Goal: Task Accomplishment & Management: Complete application form

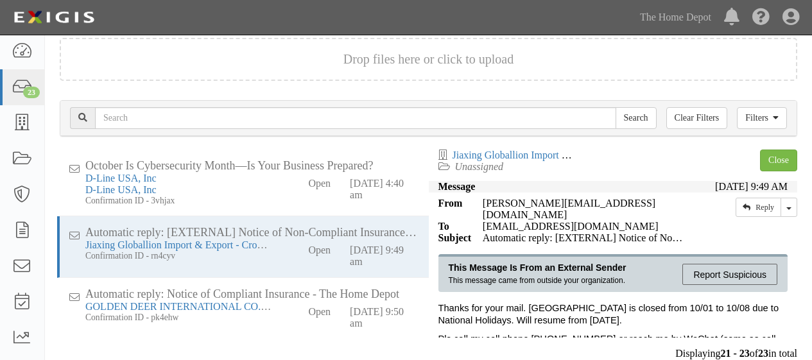
scroll to position [72, 0]
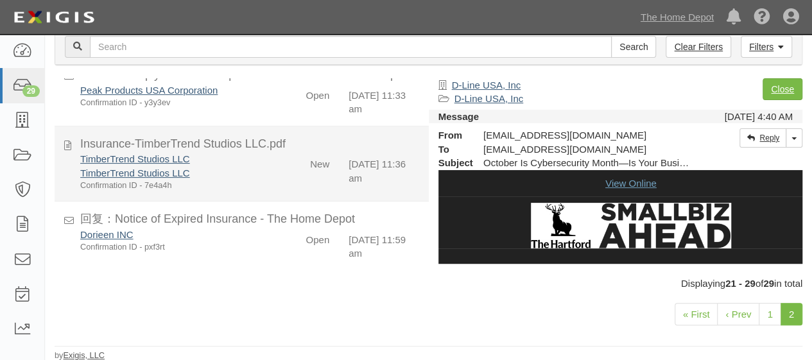
scroll to position [67, 0]
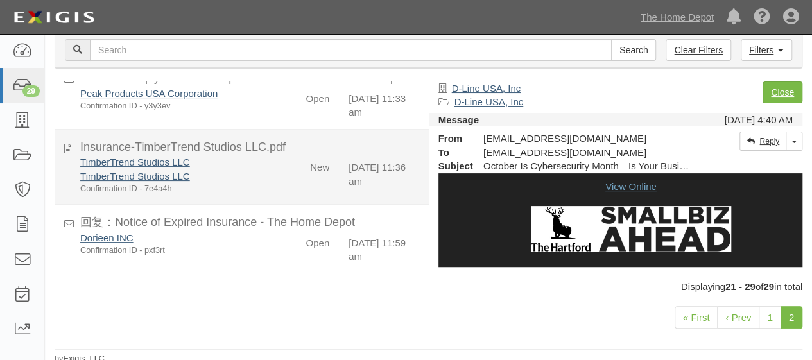
click at [246, 175] on div "TimberTrend Studios LLC" at bounding box center [174, 175] width 189 height 13
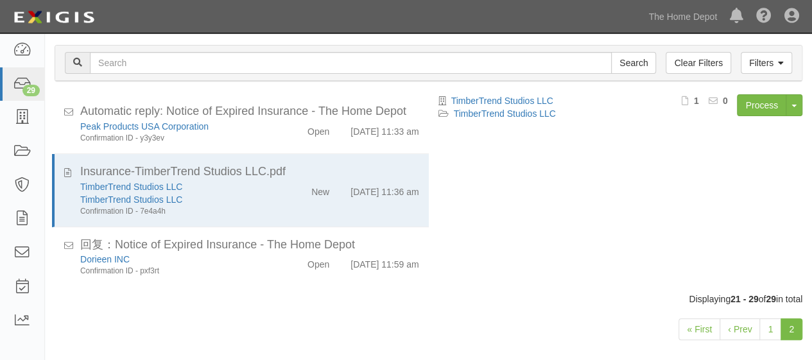
scroll to position [105, 0]
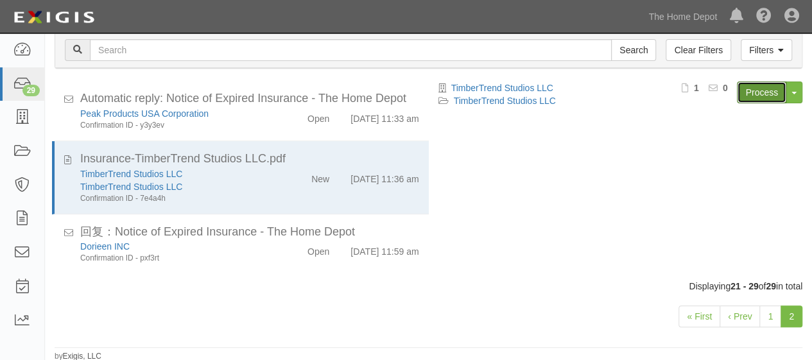
click at [763, 92] on link "Process" at bounding box center [761, 93] width 49 height 22
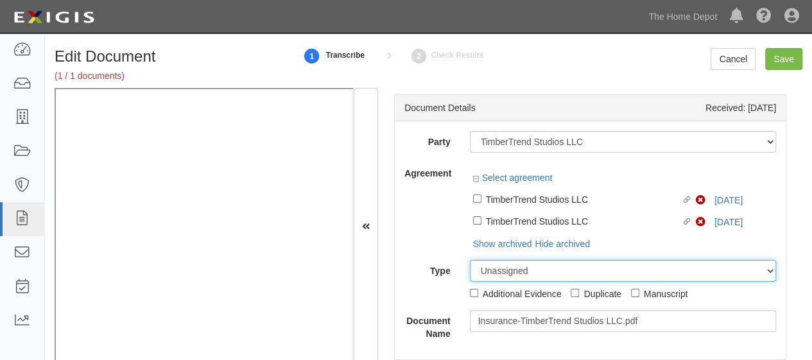
click at [716, 260] on select "Unassigned Binder Cancellation Notice Certificate Contract Endorsement Insuranc…" at bounding box center [623, 271] width 307 height 22
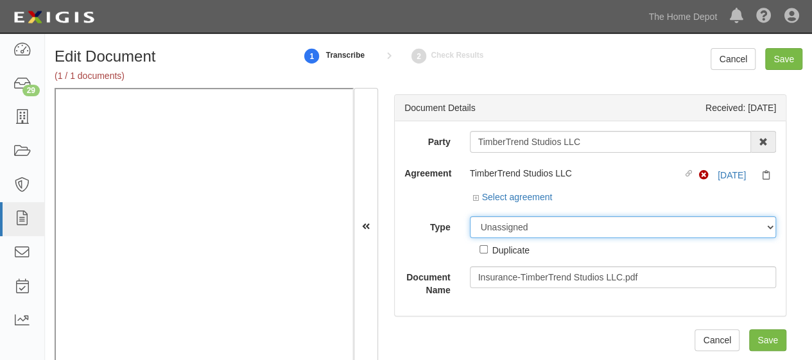
select select "CertificateDetail"
click at [470, 216] on select "Unassigned Binder Cancellation Notice Certificate Contract Endorsement Insuranc…" at bounding box center [623, 227] width 307 height 22
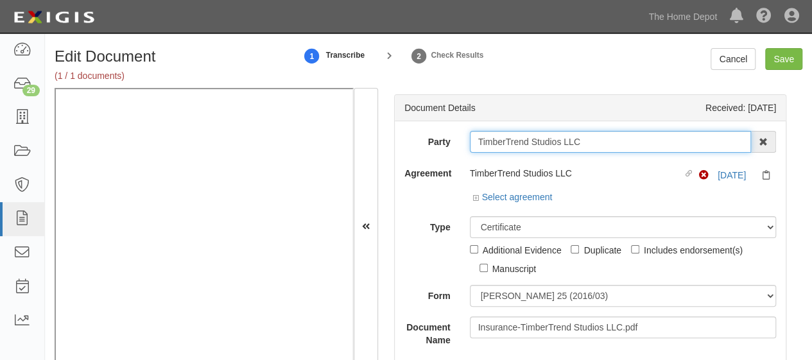
drag, startPoint x: 586, startPoint y: 137, endPoint x: 463, endPoint y: 132, distance: 122.7
click at [463, 132] on div "TimberTrend Studios LLC 1000576868 Ontario Inc. 10 STRAWBERRY STREET 115282 CAN…" at bounding box center [623, 142] width 326 height 22
click at [598, 145] on input "TimberTrend Studios LLC" at bounding box center [611, 142] width 282 height 22
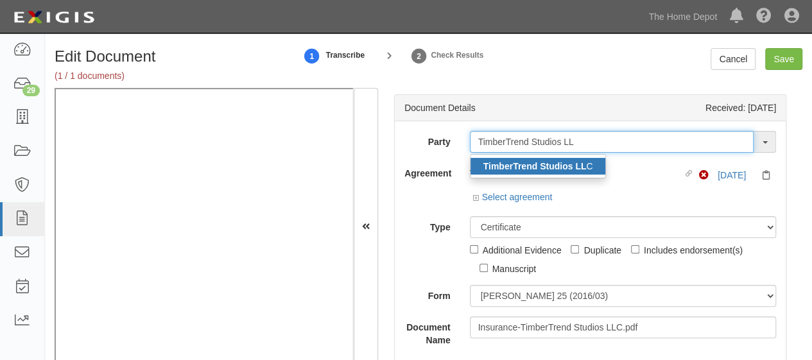
type input "TimberTrend Studios LL"
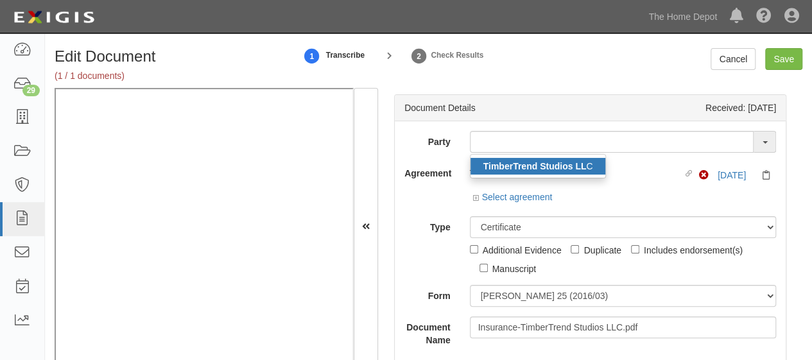
drag, startPoint x: 507, startPoint y: 167, endPoint x: 346, endPoint y: 13, distance: 222.5
click at [507, 167] on strong "TimberTrend Studios LL" at bounding box center [534, 166] width 103 height 10
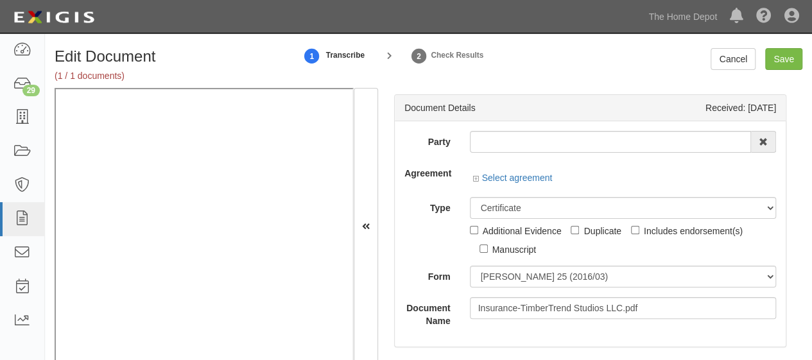
type input "TimberTrend Studios LLC"
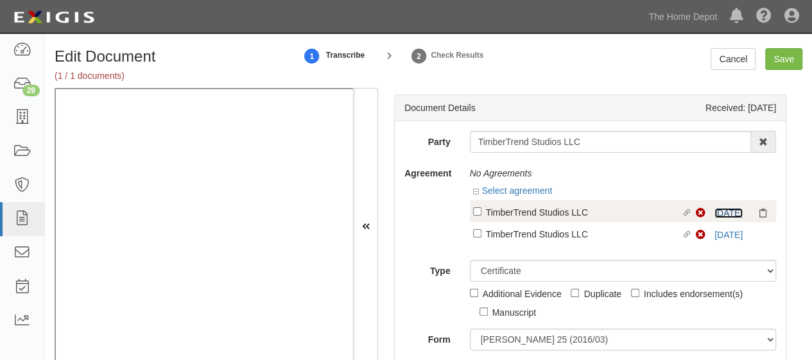
click at [714, 215] on link "9/25/26" at bounding box center [728, 213] width 28 height 10
click at [493, 213] on div "TimberTrend Studios LLC" at bounding box center [584, 212] width 196 height 14
click at [481, 213] on input "Linked agreement TimberTrend Studios LLC Linked agreement" at bounding box center [477, 211] width 8 height 8
checkbox input "true"
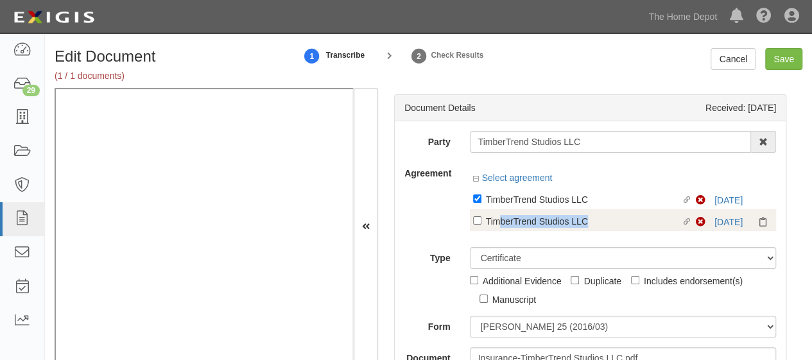
click at [500, 227] on label "Linked agreement TimberTrend Studios LLC Linked agreement" at bounding box center [584, 222] width 223 height 17
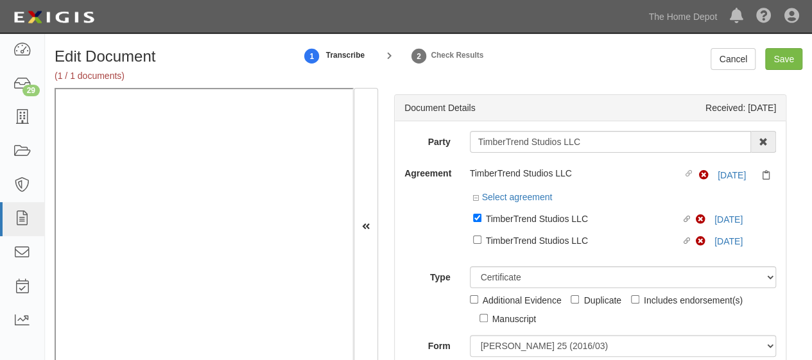
drag, startPoint x: 492, startPoint y: 234, endPoint x: 493, endPoint y: 261, distance: 27.0
click at [492, 234] on div "TimberTrend Studios LLC" at bounding box center [584, 240] width 196 height 14
click at [481, 236] on input "Linked agreement TimberTrend Studios LLC Linked agreement" at bounding box center [477, 240] width 8 height 8
checkbox input "true"
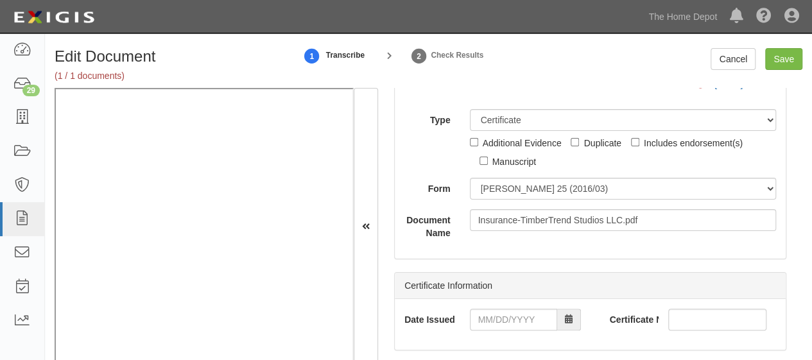
scroll to position [64, 0]
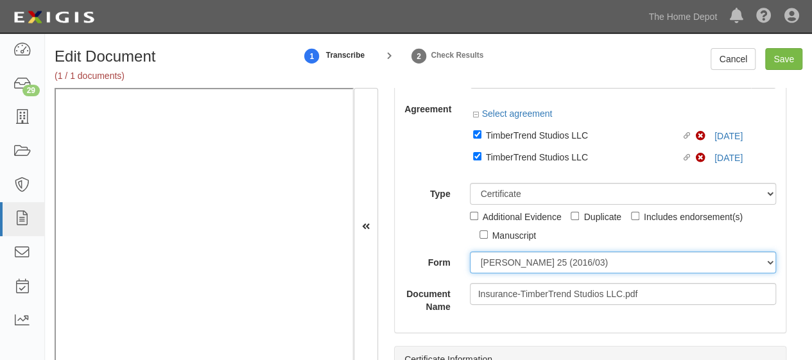
click at [513, 264] on select "ACORD 25 (2016/03) ACORD 101 ACORD 855 NY (2014/05) General" at bounding box center [623, 263] width 307 height 22
select select "GeneralFormDetail"
click at [470, 252] on select "ACORD 25 (2016/03) ACORD 101 ACORD 855 NY (2014/05) General" at bounding box center [623, 263] width 307 height 22
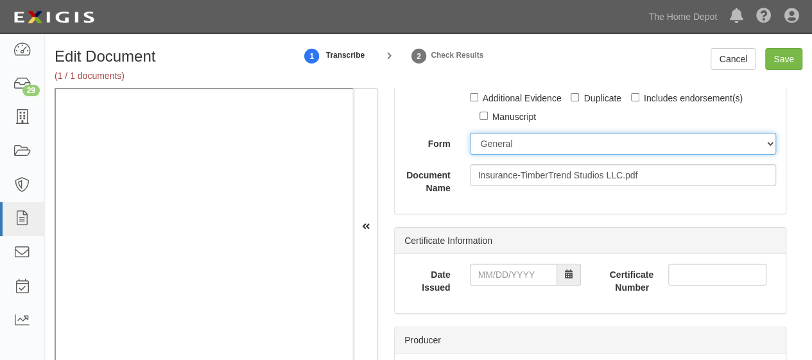
scroll to position [193, 0]
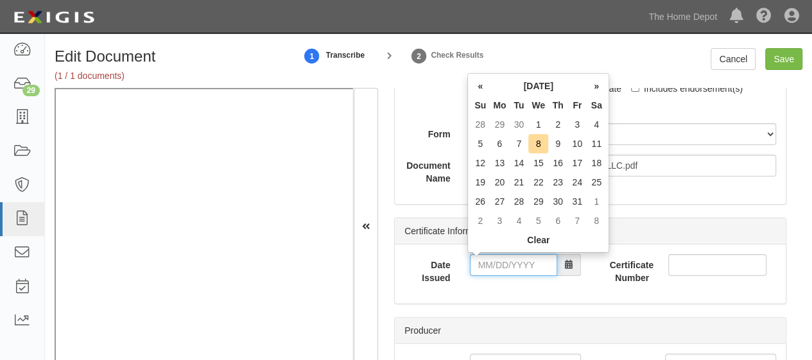
click at [498, 268] on input "Date Issued" at bounding box center [513, 265] width 87 height 22
click at [479, 89] on th "«" at bounding box center [479, 85] width 19 height 19
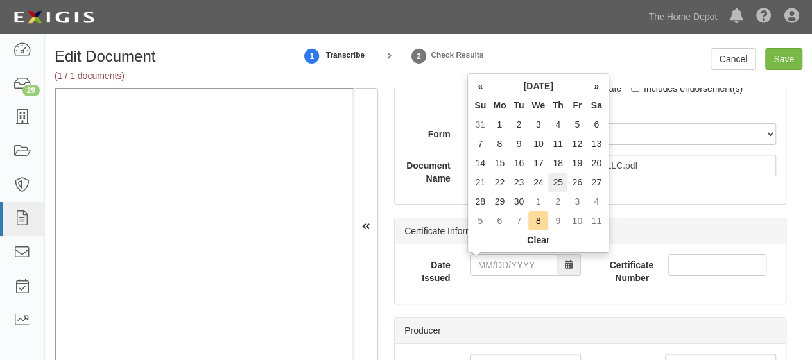
click at [560, 182] on td "25" at bounding box center [557, 182] width 19 height 19
type input "09/25/2025"
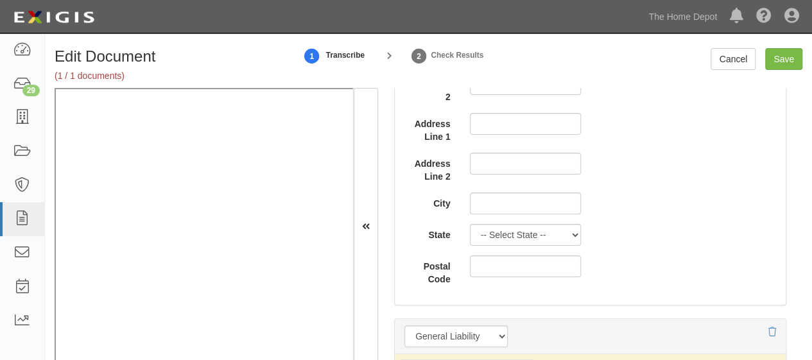
scroll to position [899, 0]
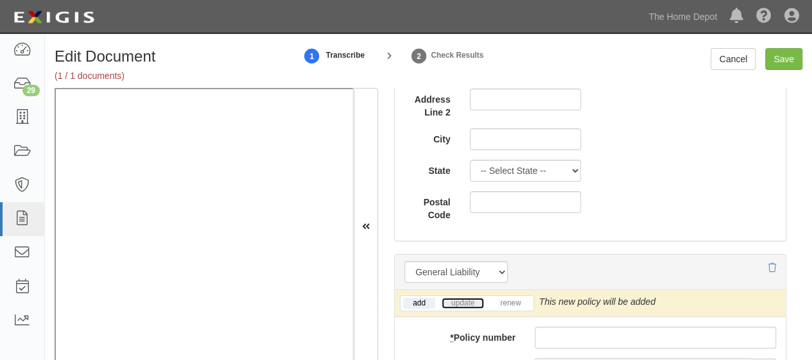
click at [462, 301] on link "update" at bounding box center [463, 303] width 42 height 11
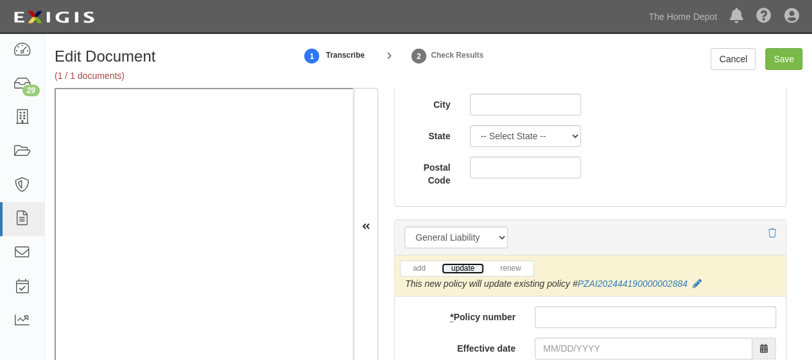
scroll to position [963, 0]
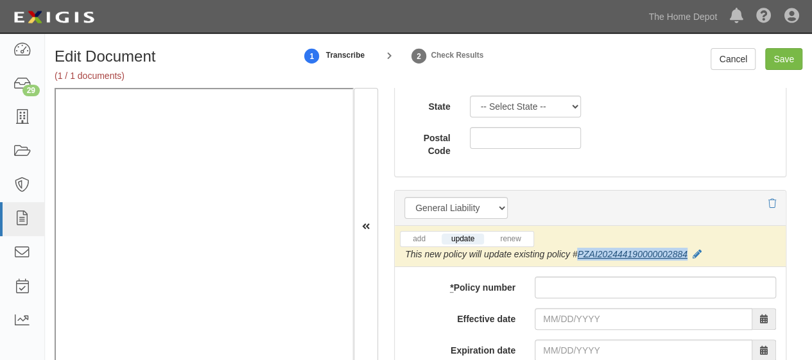
drag, startPoint x: 688, startPoint y: 251, endPoint x: 578, endPoint y: 255, distance: 109.8
click at [578, 255] on div "This new policy will update existing policy # PZAI202444190000002884" at bounding box center [553, 254] width 297 height 13
copy link "PZAI202444190000002884"
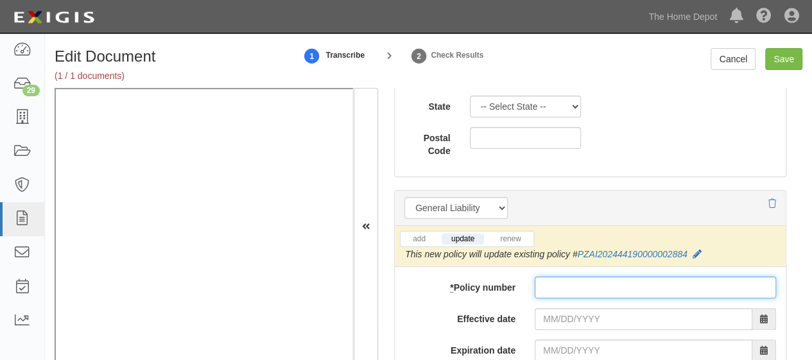
click at [554, 282] on input "* Policy number" at bounding box center [655, 288] width 241 height 22
paste input "PZAI202444190000002884"
type input "PZAI202444190000002885"
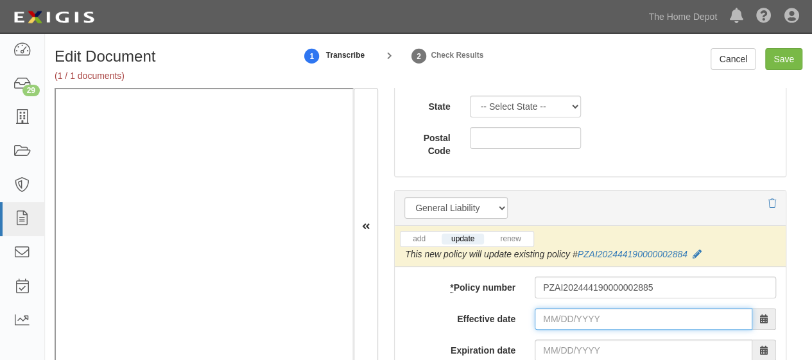
click at [576, 315] on input "Effective date" at bounding box center [644, 319] width 218 height 22
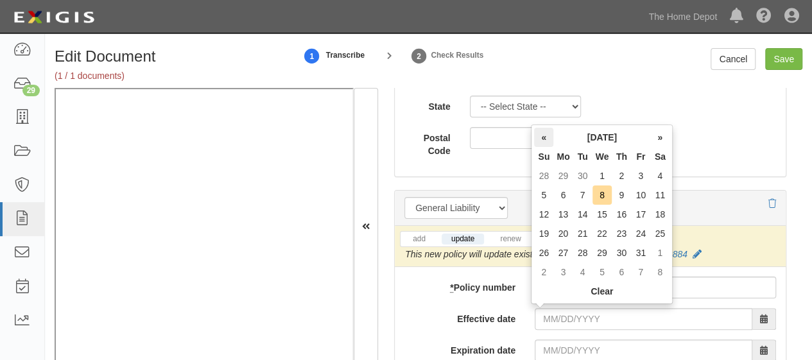
click at [546, 137] on th "«" at bounding box center [543, 137] width 19 height 19
click at [623, 234] on td "25" at bounding box center [621, 233] width 19 height 19
type input "09/25/2025"
type input "[DATE]"
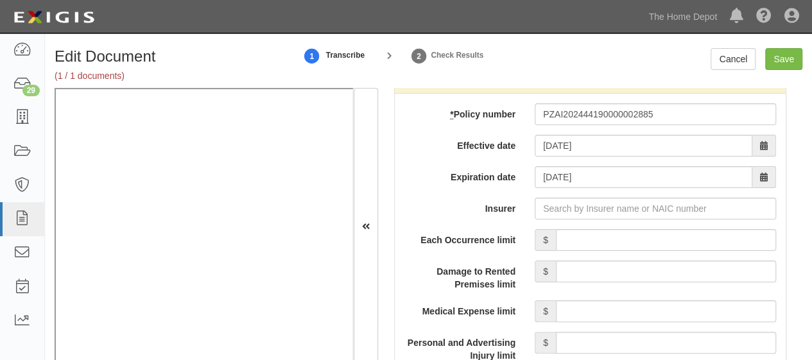
scroll to position [1155, 0]
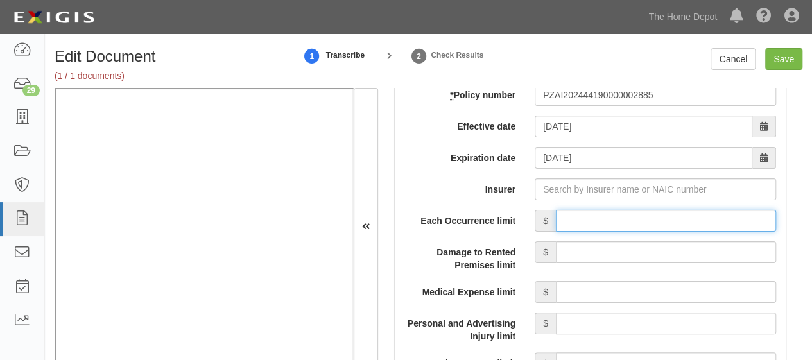
click at [611, 215] on input "Each Occurrence limit" at bounding box center [666, 221] width 220 height 22
type input "10,000,000"
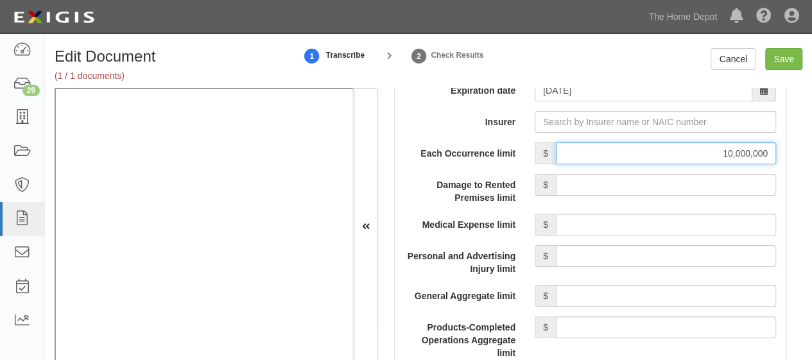
scroll to position [1284, 0]
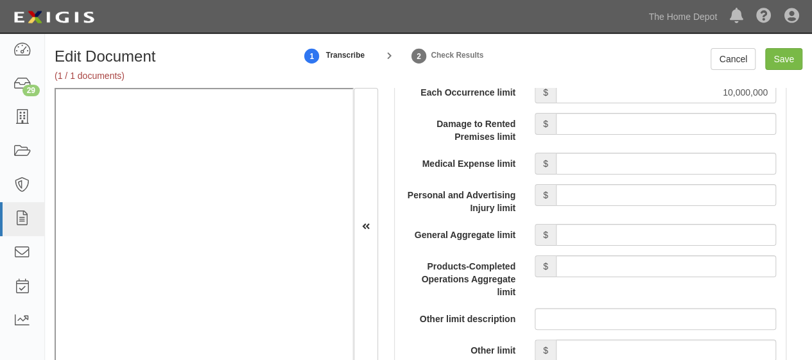
drag, startPoint x: 608, startPoint y: 232, endPoint x: 611, endPoint y: 221, distance: 10.8
click at [608, 232] on input "General Aggregate limit" at bounding box center [666, 235] width 220 height 22
type input "10,000,000"
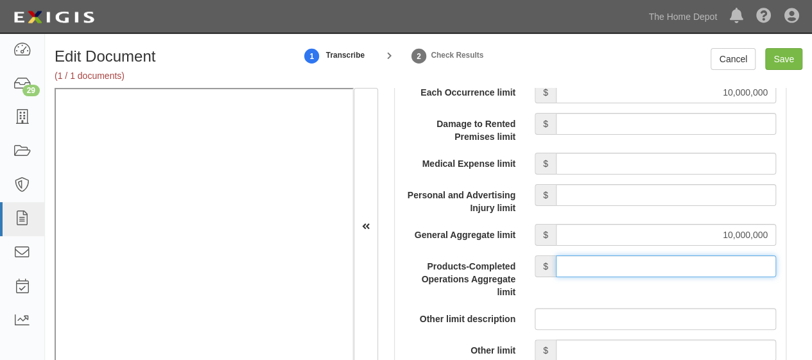
click at [619, 264] on input "Products-Completed Operations Aggregate limit" at bounding box center [666, 266] width 220 height 22
type input "10,000,000"
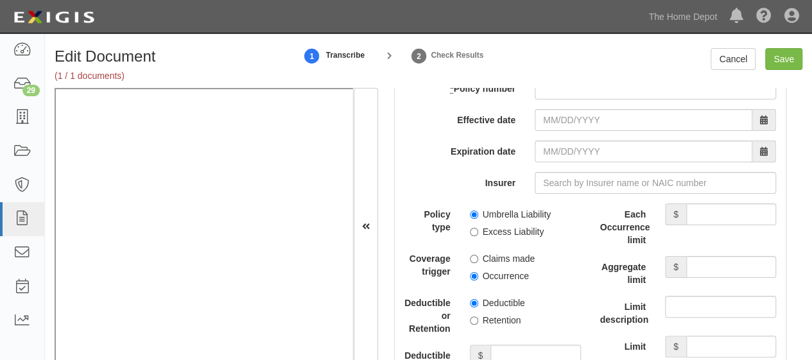
scroll to position [2696, 0]
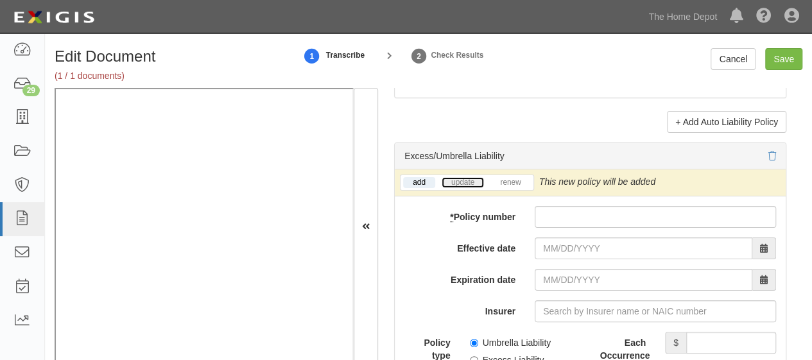
click at [461, 177] on link "update" at bounding box center [463, 182] width 42 height 11
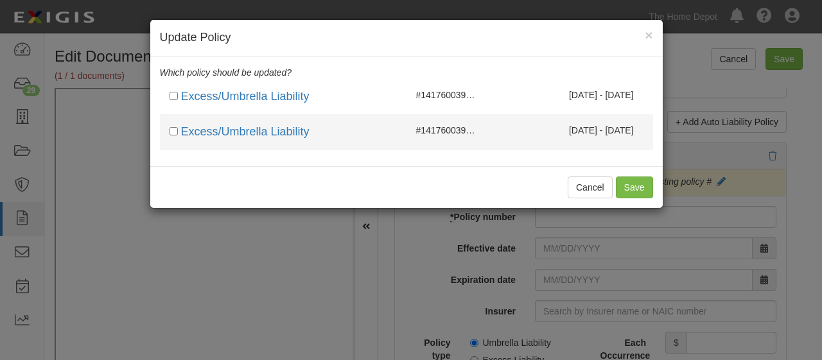
drag, startPoint x: 457, startPoint y: 105, endPoint x: 453, endPoint y: 133, distance: 27.9
click at [457, 106] on li "Excess/Umbrella Liability #14176003902 676239444 09/25/2025 - 09/25/2026" at bounding box center [406, 97] width 493 height 36
checkbox input "true"
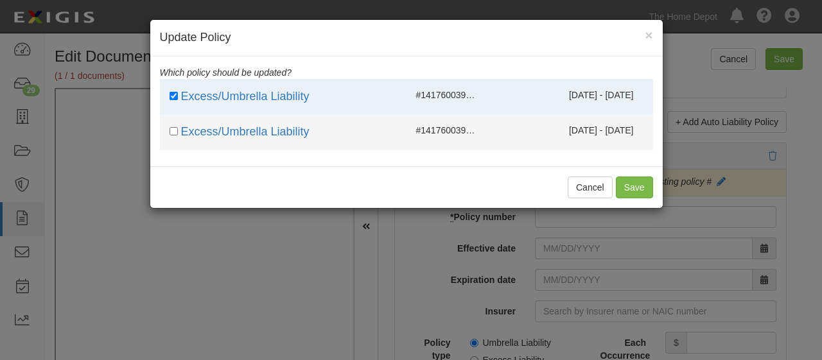
drag, startPoint x: 453, startPoint y: 133, endPoint x: 565, endPoint y: 170, distance: 117.7
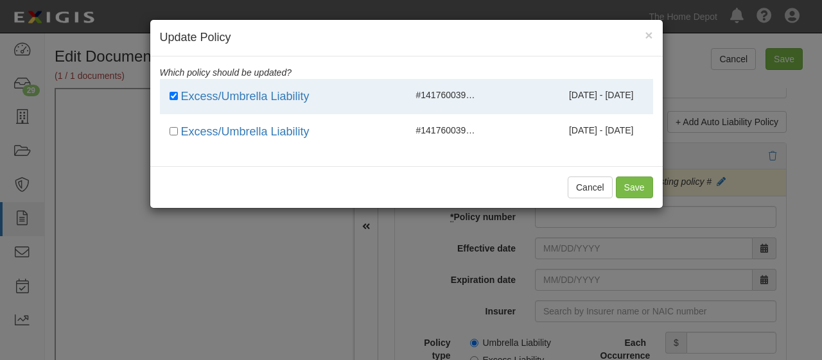
click at [454, 133] on span "#14176003902 676239444" at bounding box center [469, 130] width 107 height 10
checkbox input "true"
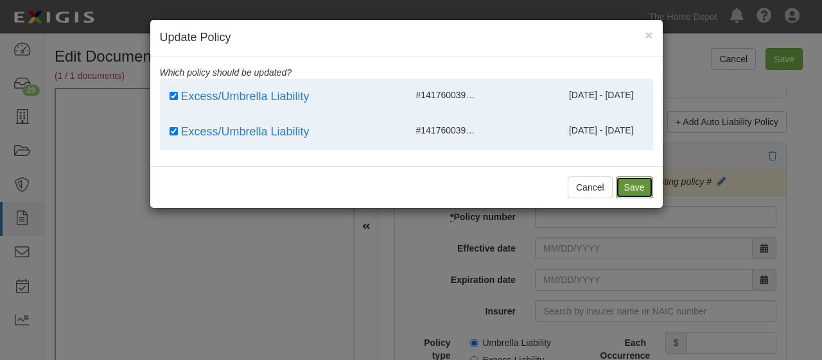
click at [631, 184] on button "Save" at bounding box center [634, 188] width 37 height 22
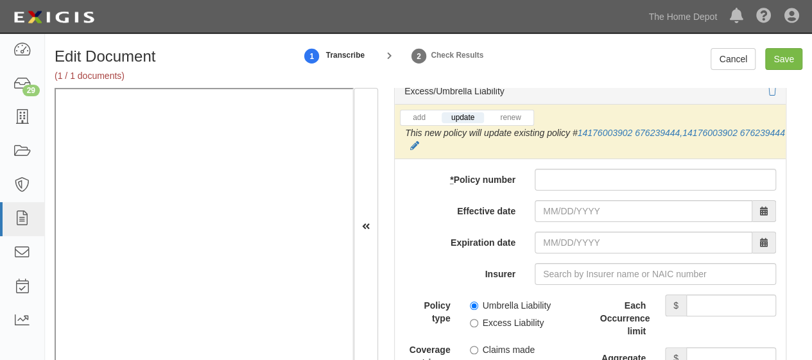
scroll to position [2824, 0]
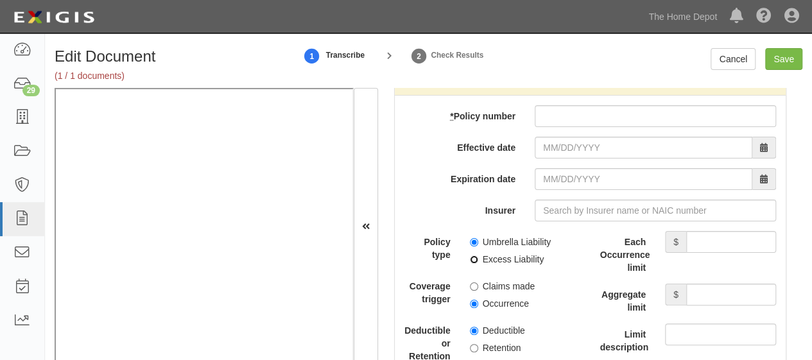
click at [472, 255] on input "Excess Liability" at bounding box center [474, 259] width 8 height 8
radio input "true"
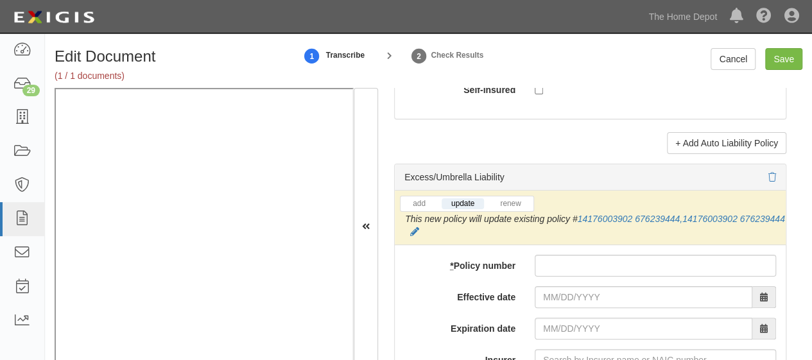
scroll to position [2632, 0]
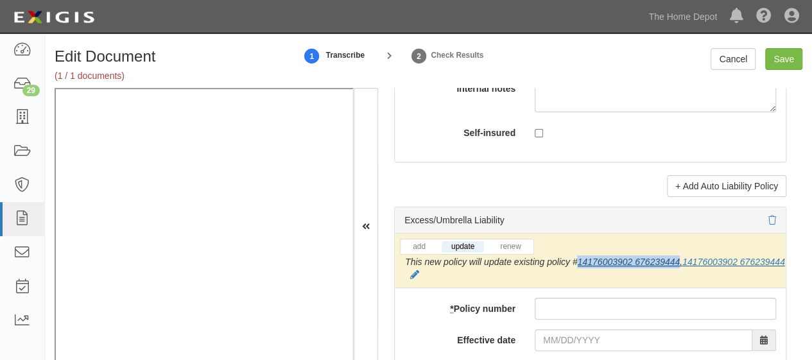
drag, startPoint x: 679, startPoint y: 252, endPoint x: 578, endPoint y: 253, distance: 101.4
click at [578, 257] on link "14176003902 676239444 , 14176003902 676239444" at bounding box center [680, 262] width 207 height 10
copy link "14176003902 676239444"
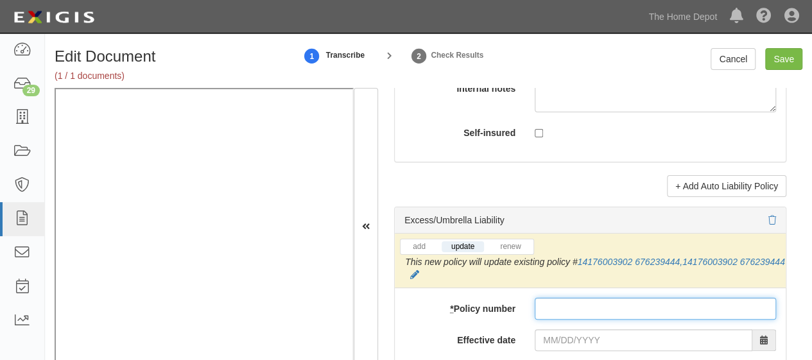
click at [553, 306] on input "* Policy number" at bounding box center [655, 309] width 241 height 22
paste input "14176003902 676239444"
type input "14176003902 676239444"
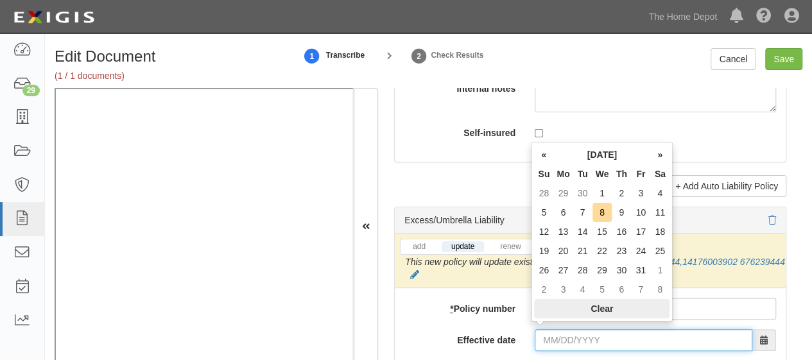
drag, startPoint x: 559, startPoint y: 331, endPoint x: 558, endPoint y: 298, distance: 32.7
click at [559, 331] on input "Effective date" at bounding box center [644, 340] width 218 height 22
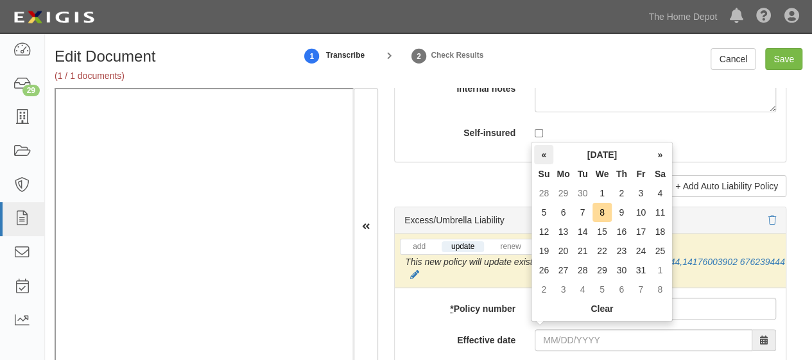
drag, startPoint x: 544, startPoint y: 158, endPoint x: 558, endPoint y: 179, distance: 25.5
click at [544, 159] on th "«" at bounding box center [543, 154] width 19 height 19
click at [625, 252] on td "25" at bounding box center [621, 250] width 19 height 19
type input "09/25/2025"
type input "[DATE]"
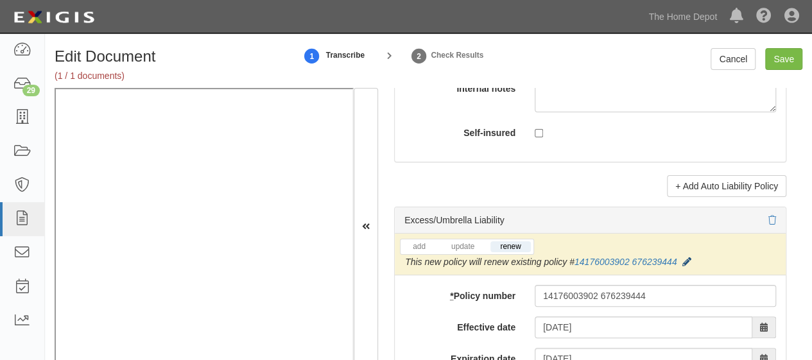
click at [686, 258] on icon at bounding box center [686, 262] width 9 height 9
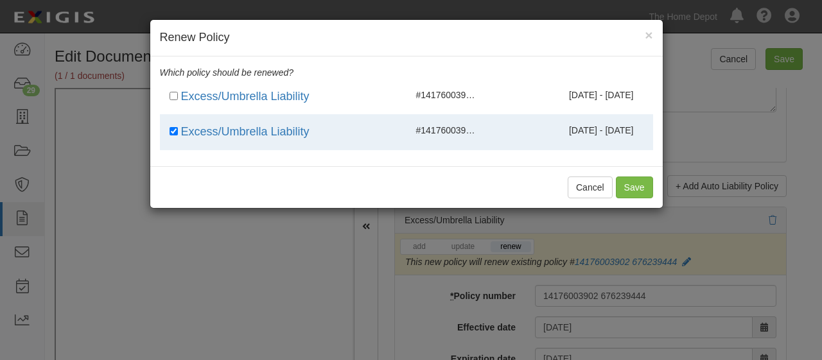
drag, startPoint x: 508, startPoint y: 103, endPoint x: 573, endPoint y: 156, distance: 83.0
click at [511, 105] on li "Excess/Umbrella Liability #14176003902 676239444 09/25/2025 - 09/25/2026" at bounding box center [406, 97] width 493 height 36
checkbox input "true"
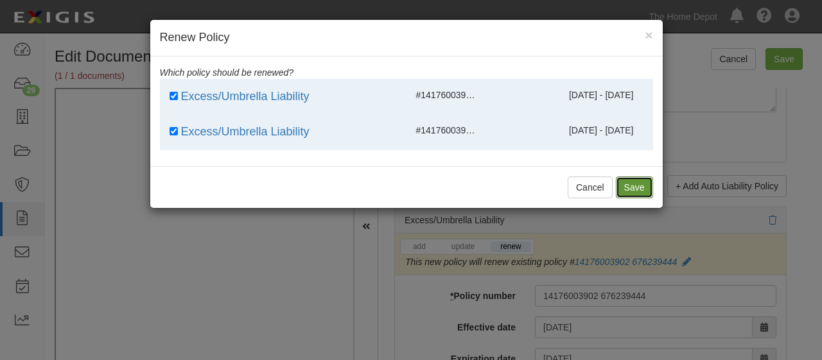
drag, startPoint x: 620, startPoint y: 189, endPoint x: 473, endPoint y: 255, distance: 161.2
click at [620, 189] on button "Save" at bounding box center [634, 188] width 37 height 22
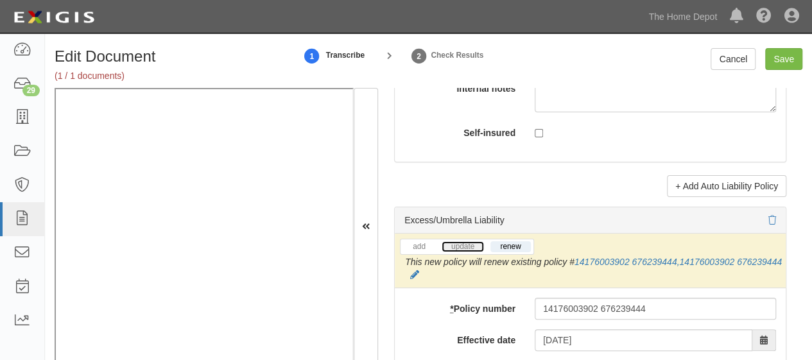
click at [467, 242] on link "update" at bounding box center [463, 246] width 42 height 11
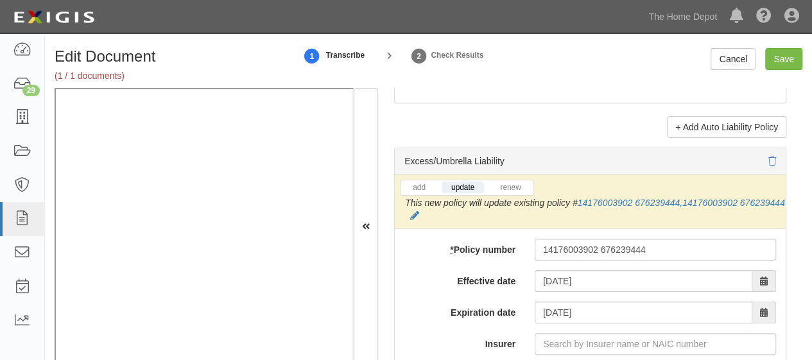
scroll to position [2824, 0]
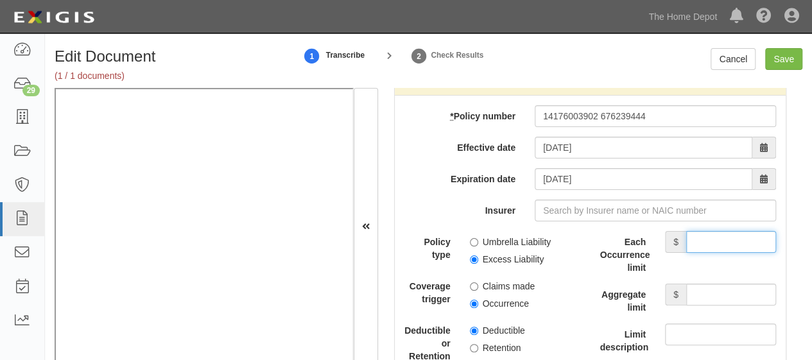
click at [703, 237] on input "Each Occurrence limit" at bounding box center [731, 242] width 90 height 22
type input "10,000,000"
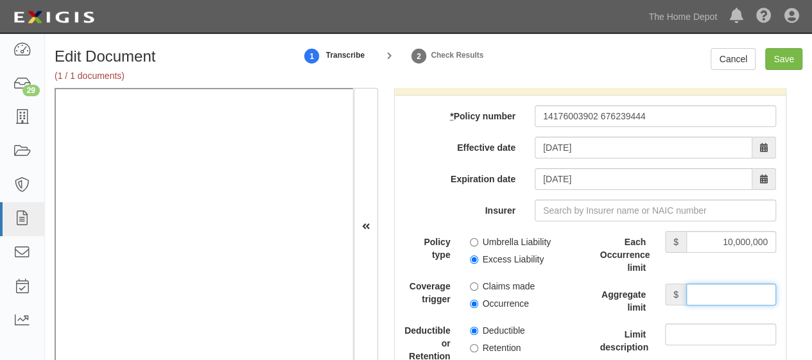
click at [716, 288] on input "Aggregate limit" at bounding box center [731, 295] width 90 height 22
type input "10,000,000"
click at [775, 61] on input "Save" at bounding box center [783, 59] width 37 height 22
type input "10000000"
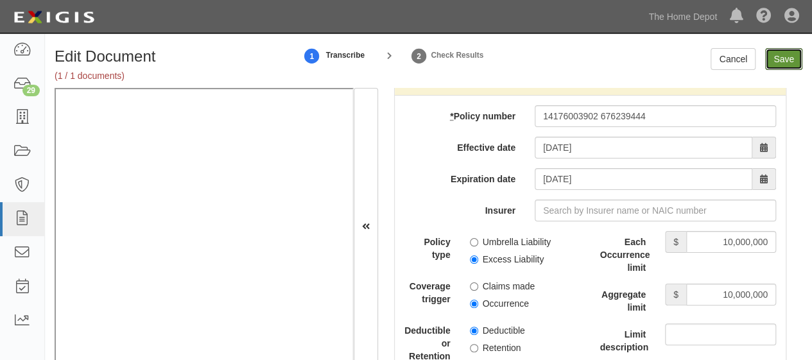
type input "10000000"
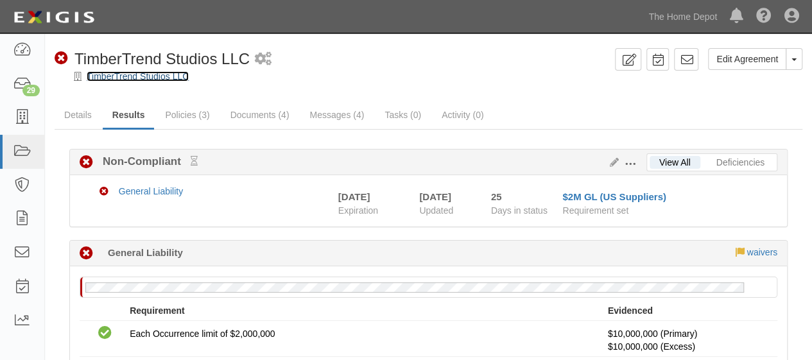
click at [155, 75] on link "TimberTrend Studios LLC" at bounding box center [138, 76] width 102 height 10
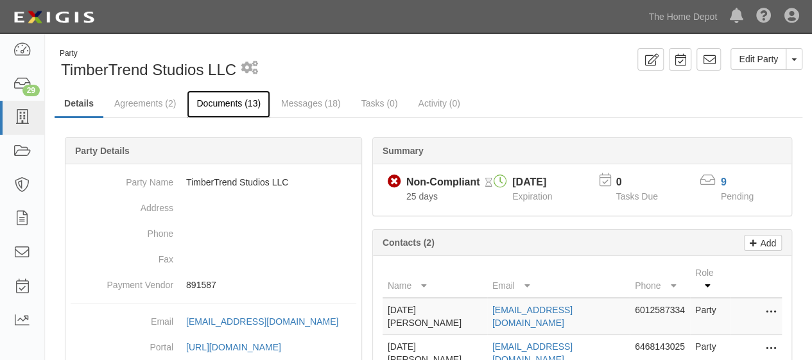
click at [226, 107] on link "Documents (13)" at bounding box center [228, 105] width 83 height 28
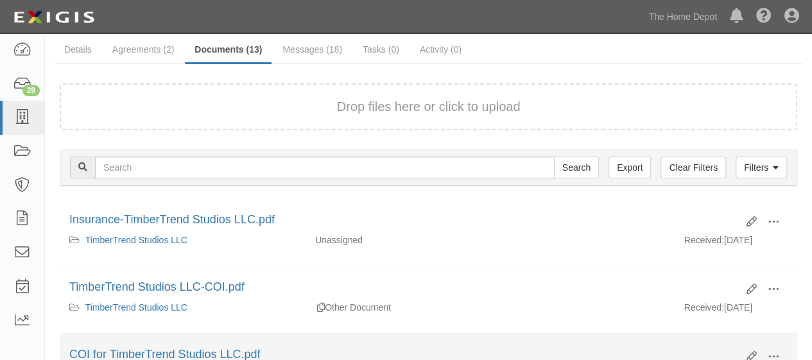
scroll to position [128, 0]
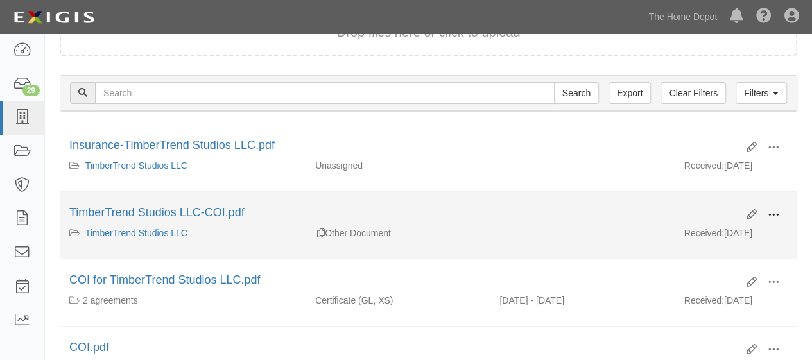
drag, startPoint x: 771, startPoint y: 210, endPoint x: 761, endPoint y: 214, distance: 10.4
click at [770, 210] on span at bounding box center [774, 215] width 12 height 12
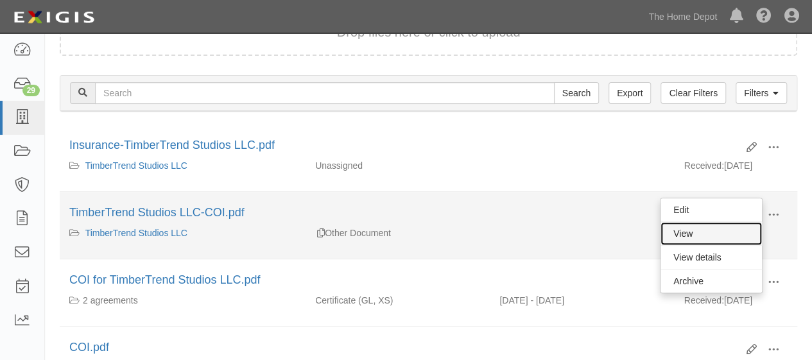
click at [705, 234] on link "View" at bounding box center [710, 233] width 101 height 23
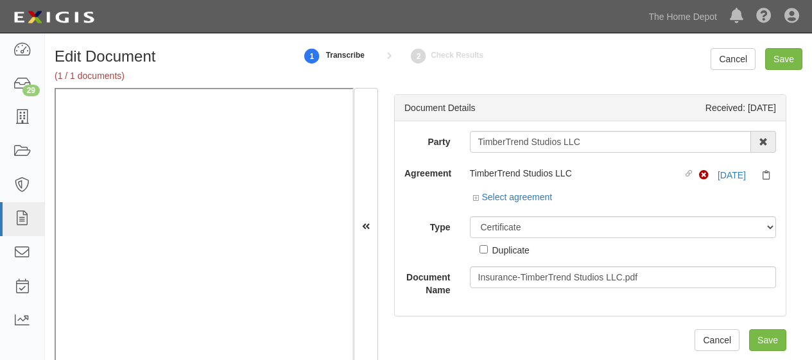
select select "CertificateDetail"
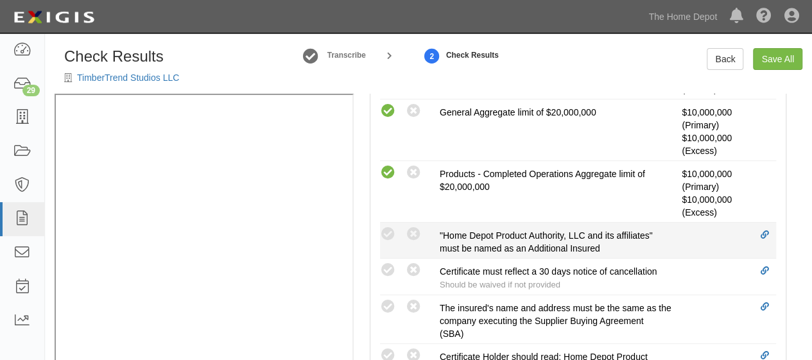
scroll to position [513, 0]
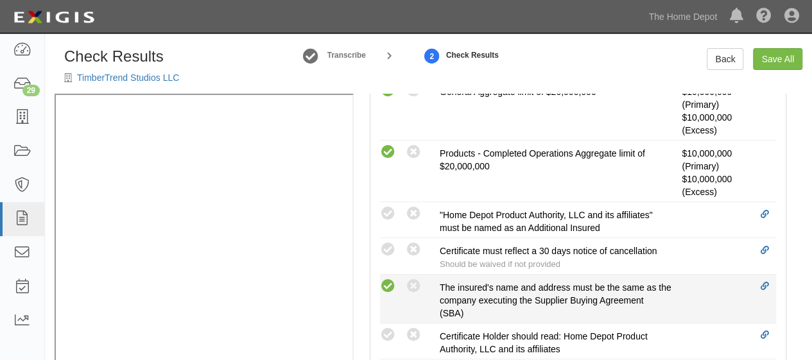
click at [389, 283] on icon at bounding box center [388, 287] width 16 height 16
radio input "true"
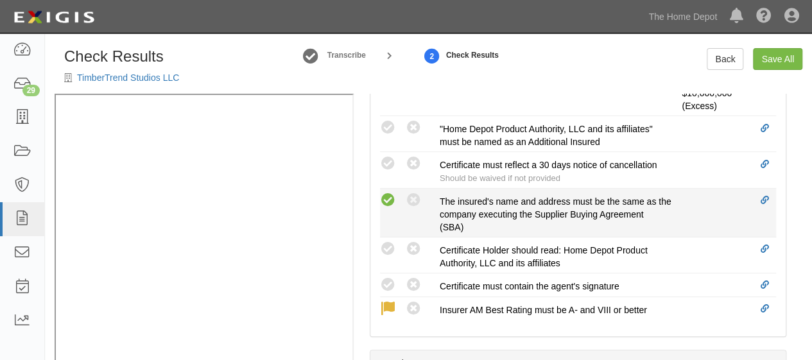
scroll to position [642, 0]
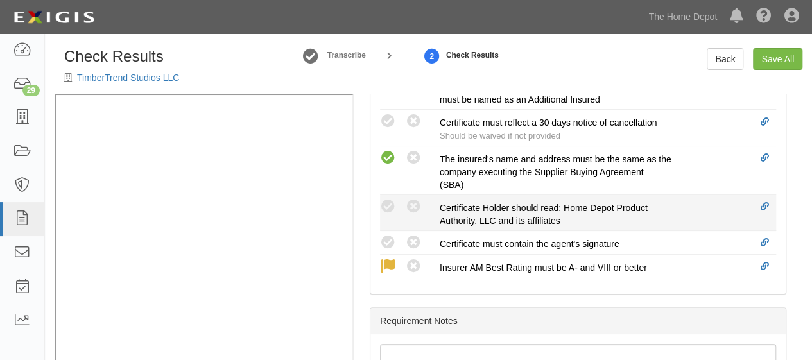
drag, startPoint x: 386, startPoint y: 238, endPoint x: 386, endPoint y: 227, distance: 11.6
click at [386, 235] on icon at bounding box center [388, 243] width 16 height 16
radio input "true"
click at [386, 199] on icon at bounding box center [388, 207] width 16 height 16
radio input "true"
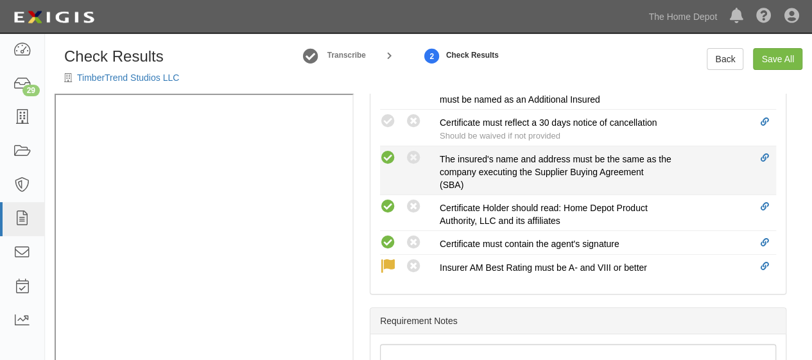
drag, startPoint x: 392, startPoint y: 117, endPoint x: 444, endPoint y: 173, distance: 76.3
click at [393, 119] on icon at bounding box center [388, 122] width 16 height 16
radio input "true"
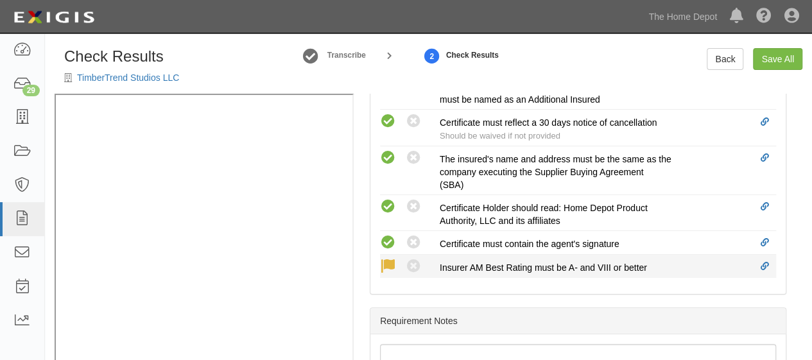
scroll to position [578, 0]
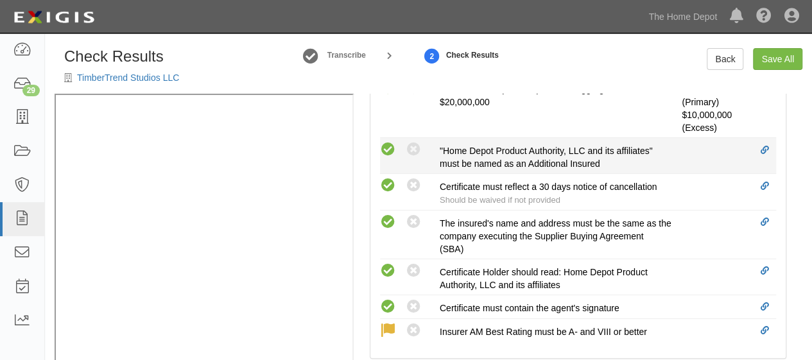
click at [389, 151] on icon at bounding box center [388, 150] width 16 height 16
radio input "true"
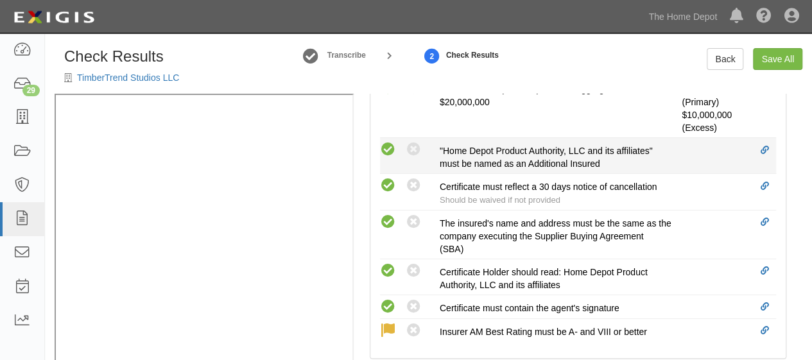
radio input "true"
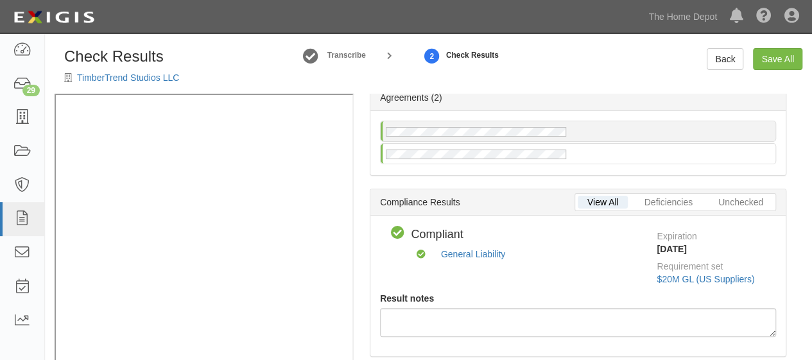
scroll to position [0, 0]
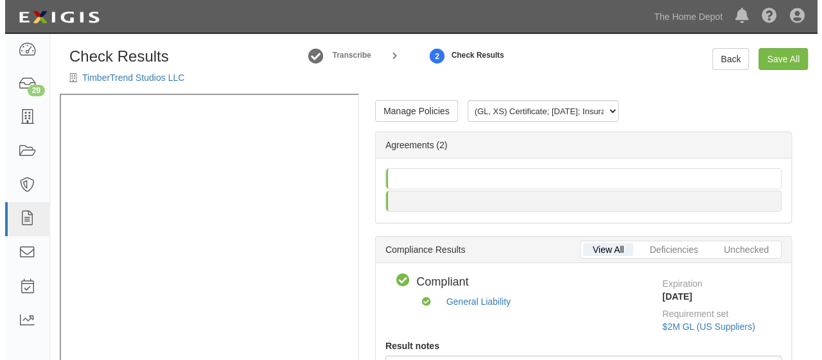
scroll to position [22, 0]
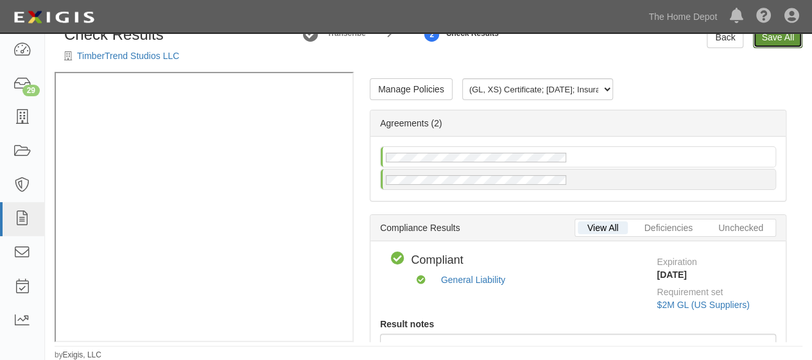
click at [770, 43] on link "Save All" at bounding box center [777, 37] width 49 height 22
radio input "false"
radio input "true"
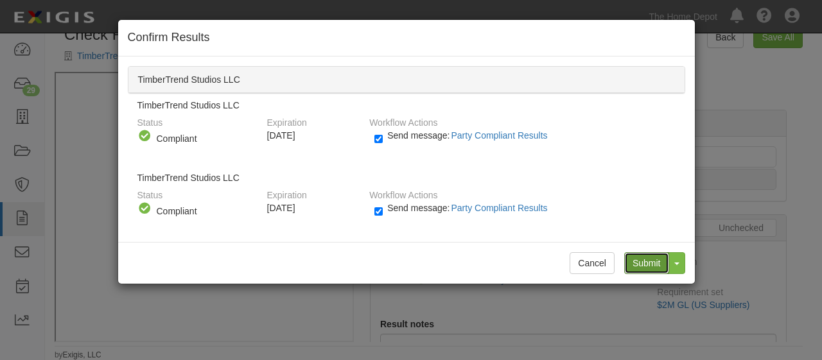
click at [637, 264] on input "Submit" at bounding box center [646, 263] width 45 height 22
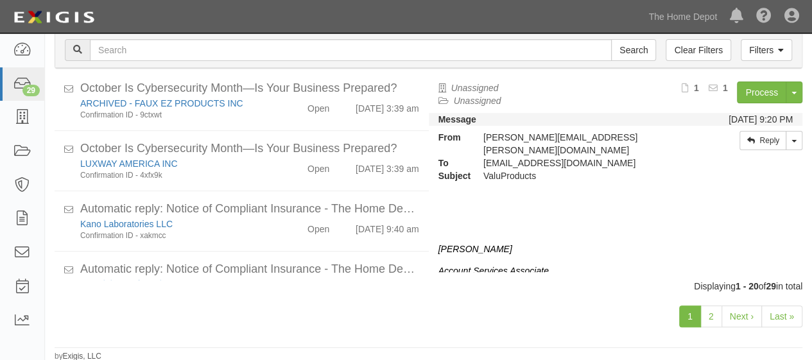
scroll to position [899, 0]
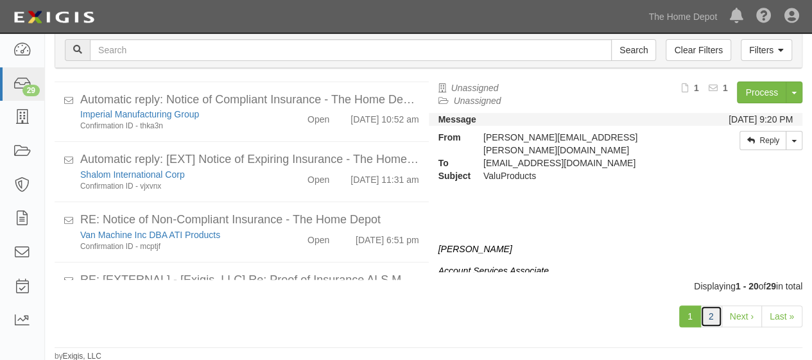
click at [712, 316] on link "2" at bounding box center [711, 317] width 22 height 22
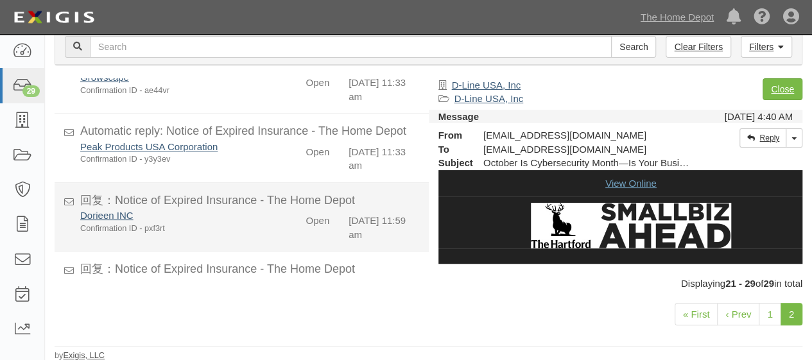
scroll to position [434, 0]
